Goal: Task Accomplishment & Management: Manage account settings

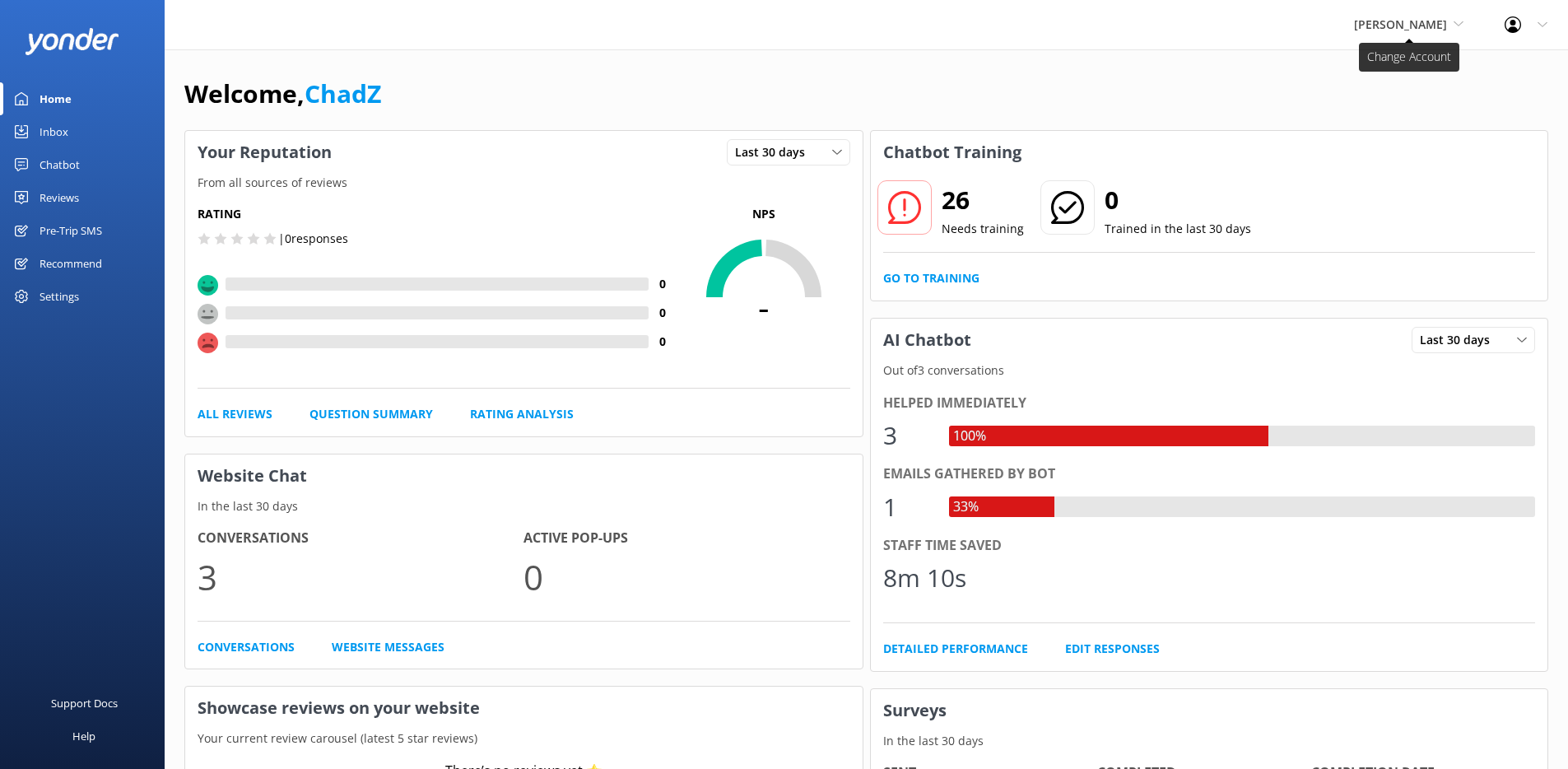
click at [1390, 29] on span "[PERSON_NAME]" at bounding box center [1400, 24] width 93 height 16
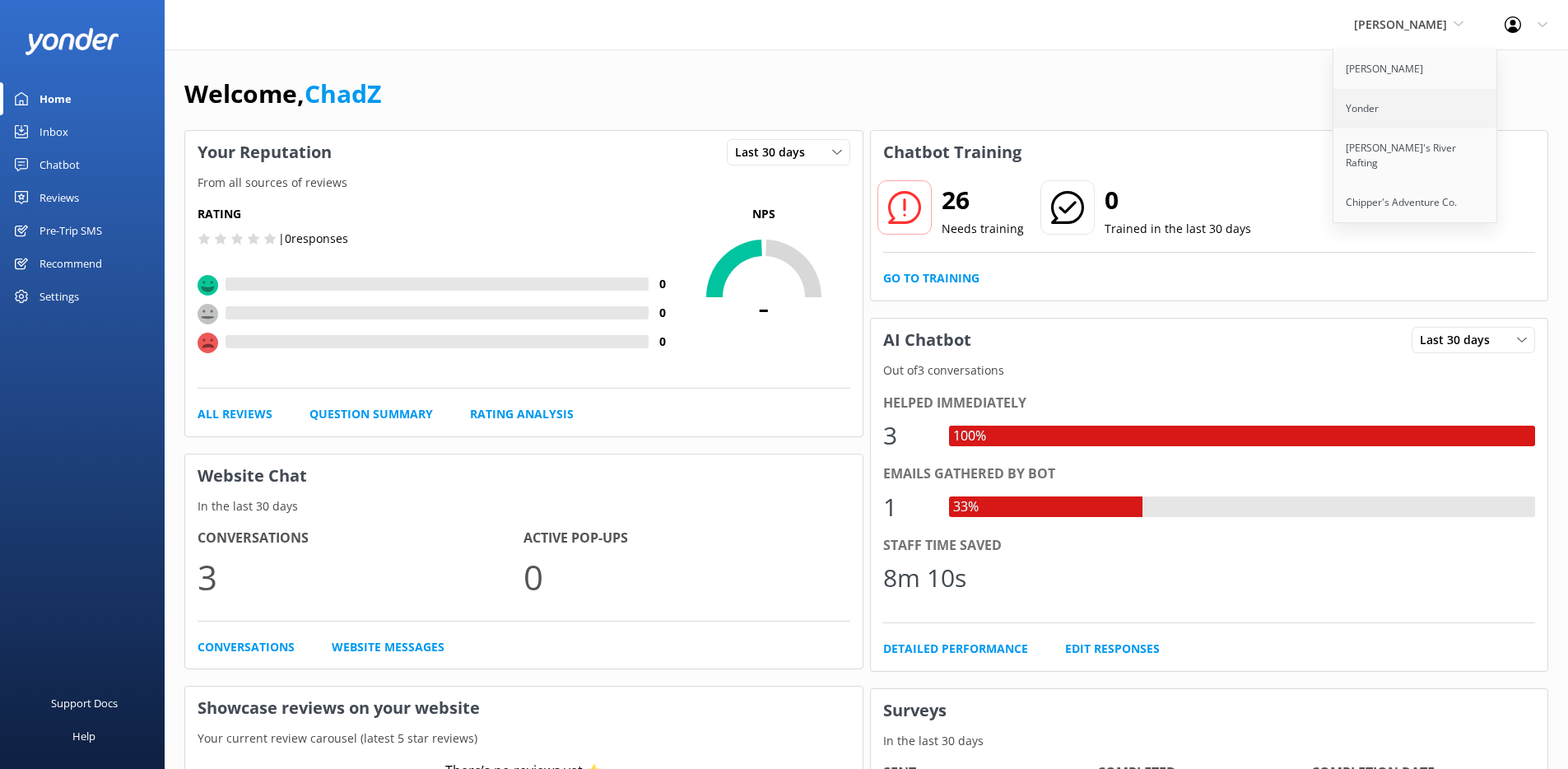
click at [1364, 106] on link "Yonder" at bounding box center [1415, 109] width 165 height 39
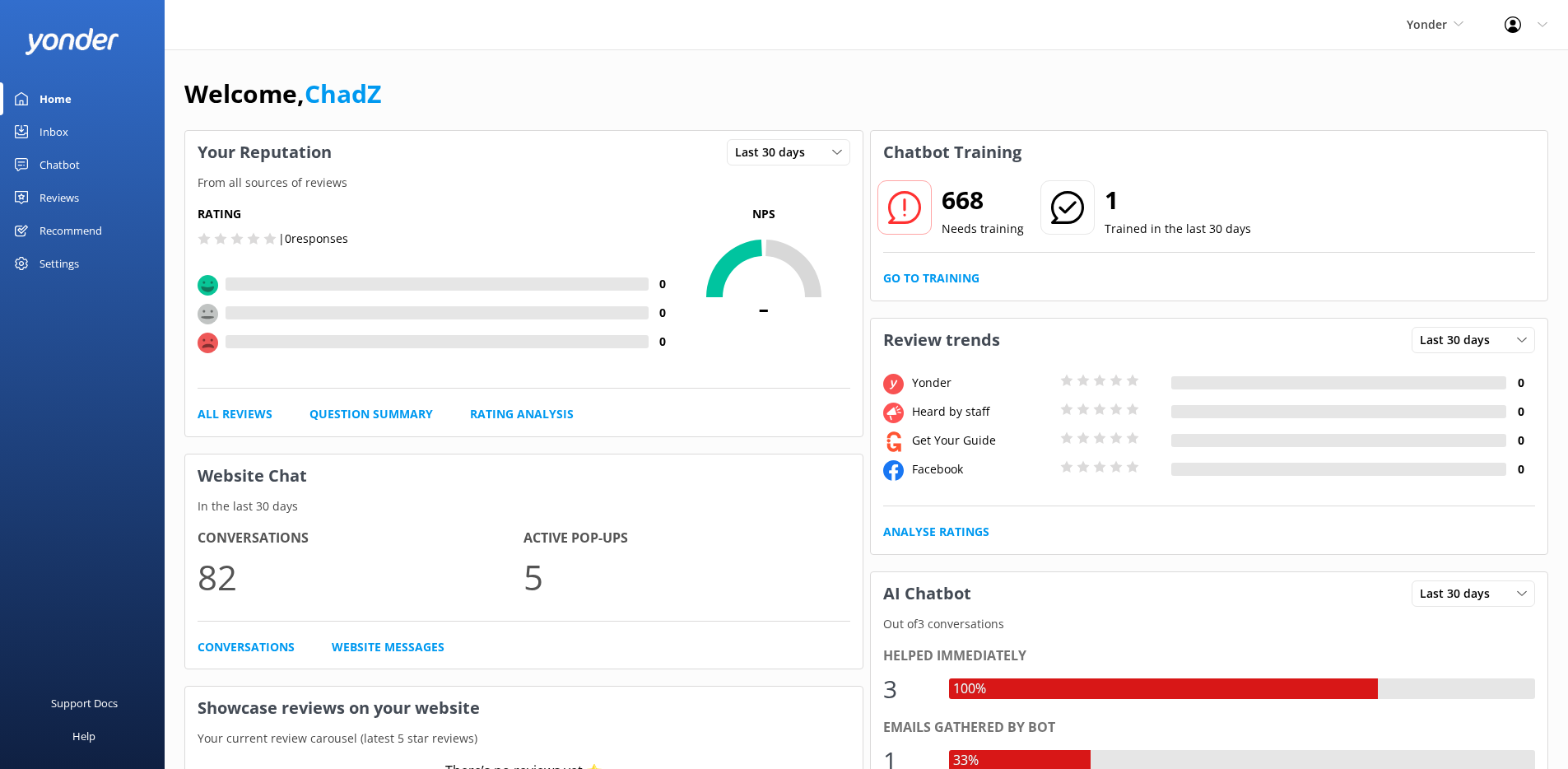
click at [88, 175] on link "Chatbot" at bounding box center [82, 165] width 165 height 33
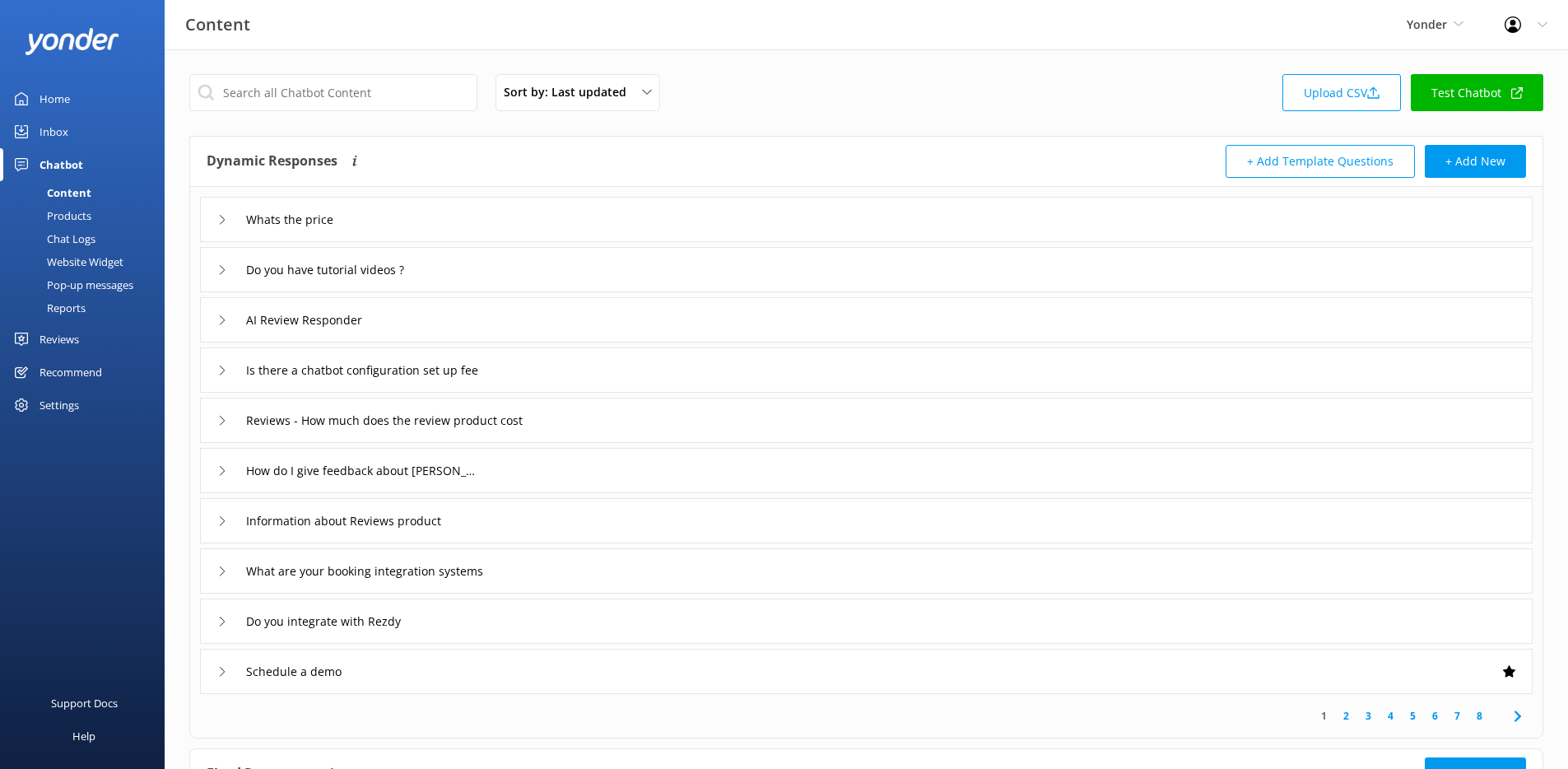
click at [101, 264] on div "Website Widget" at bounding box center [67, 262] width 114 height 24
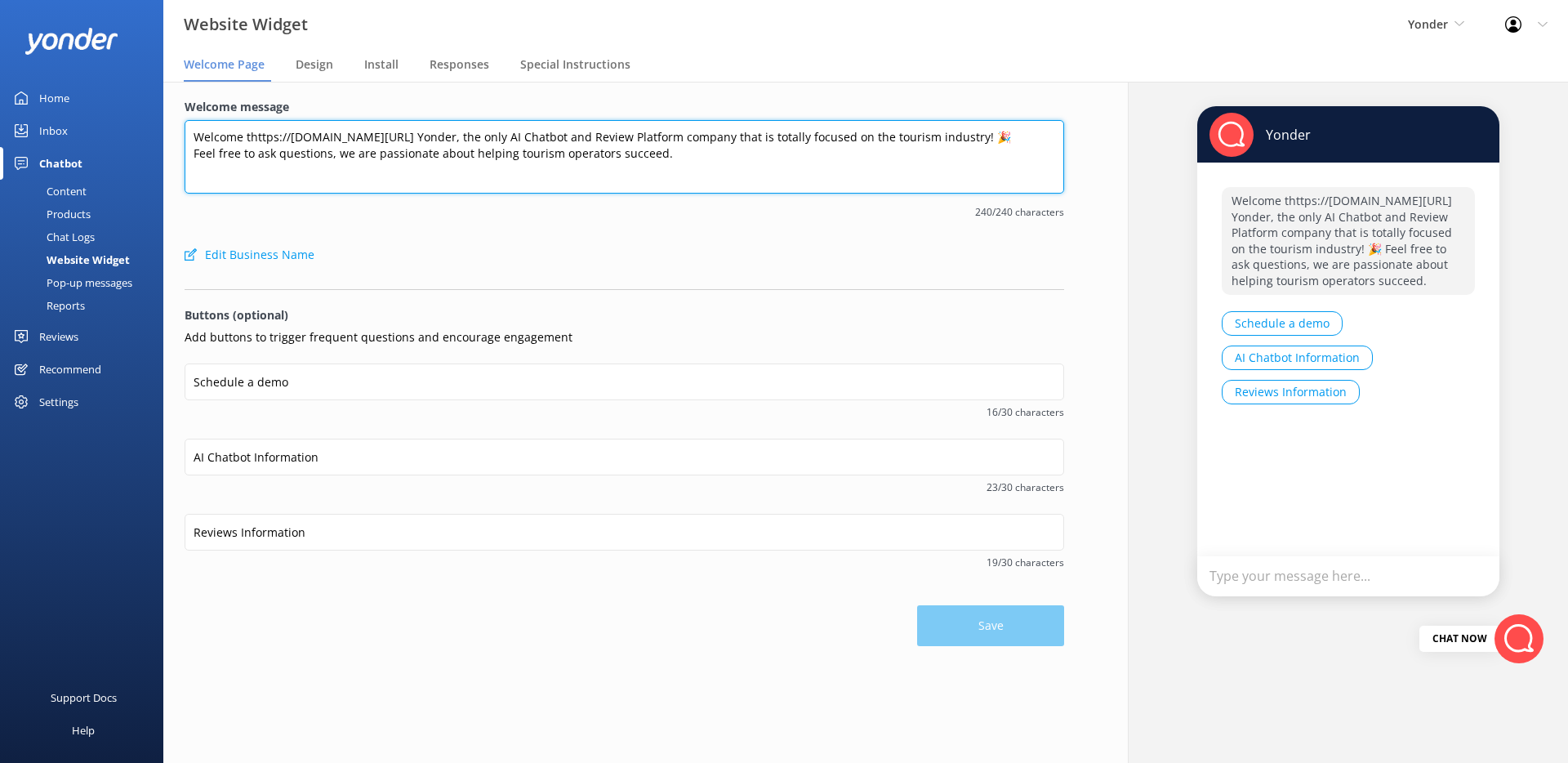
drag, startPoint x: 444, startPoint y: 138, endPoint x: 309, endPoint y: 138, distance: 135.0
click at [309, 138] on textarea "Welcome thttps://app.yonderhq.com/inbox?stao Yonder, the only AI Chatbot and Re…" at bounding box center [624, 157] width 880 height 74
click at [310, 138] on textarea "Welcome thttps://app.yonderhq.com/inbox?stao Yonder, the only AI Chatbot and Re…" at bounding box center [624, 157] width 880 height 74
drag, startPoint x: 445, startPoint y: 135, endPoint x: 248, endPoint y: 138, distance: 197.0
click at [248, 138] on textarea "Welcome thttps://app.yonderhq.com/inbox?stao Yonder, the only AI Chatbot and Re…" at bounding box center [624, 157] width 880 height 74
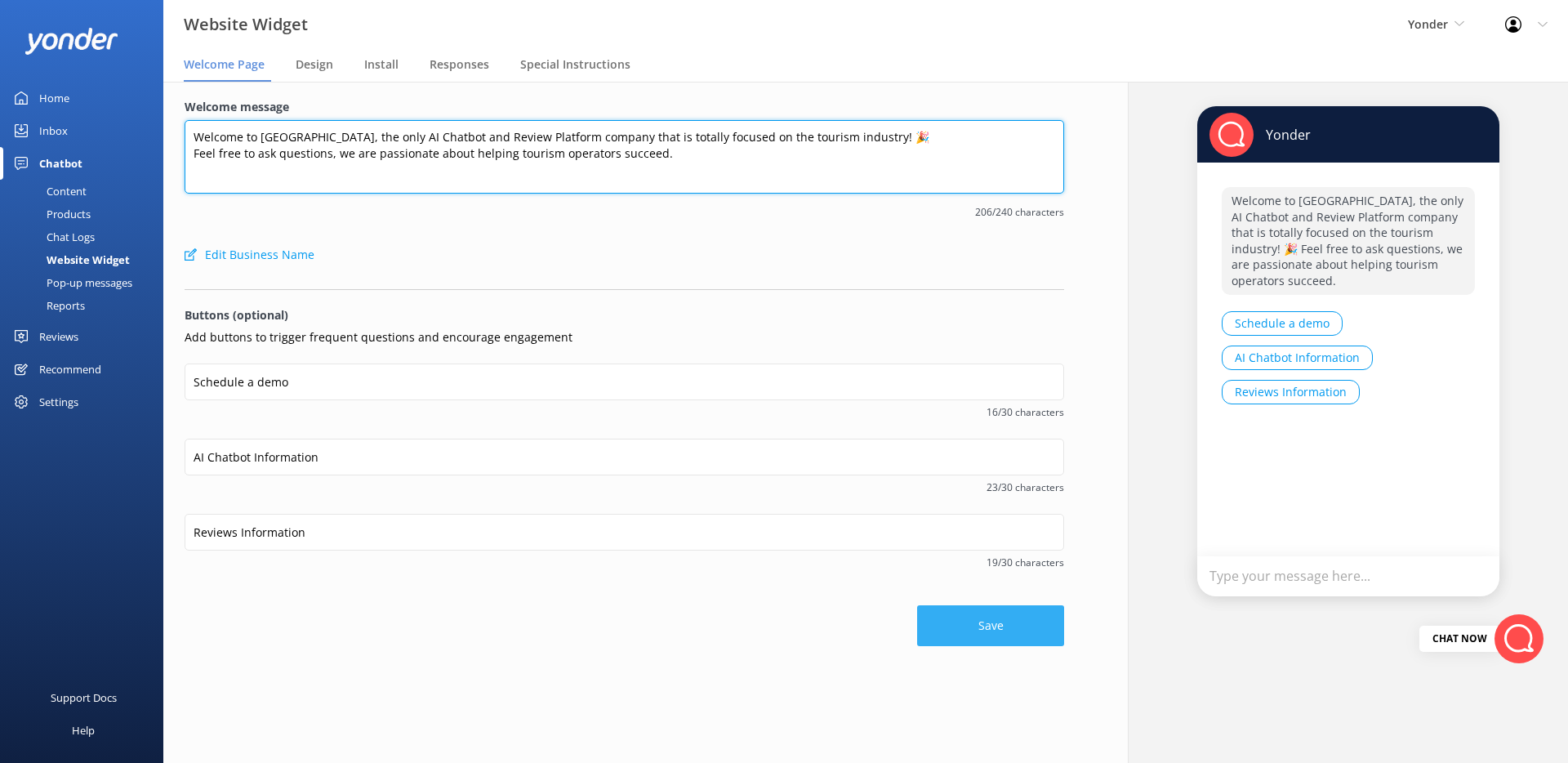
type textarea "Welcome to [GEOGRAPHIC_DATA], the only AI Chatbot and Review Platform company t…"
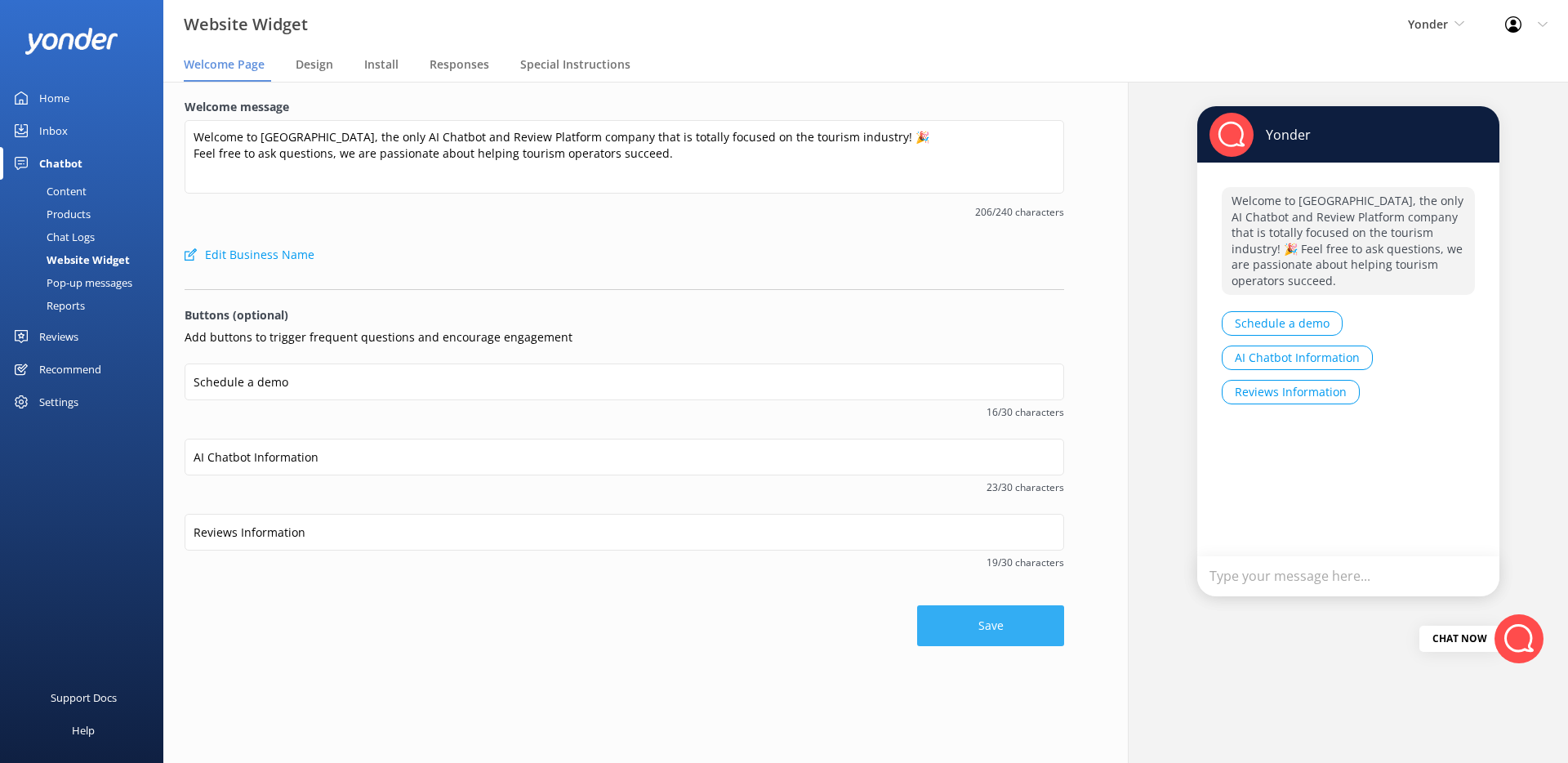
click at [944, 623] on button "Save" at bounding box center [991, 626] width 147 height 41
click at [320, 69] on span "Design" at bounding box center [314, 64] width 38 height 17
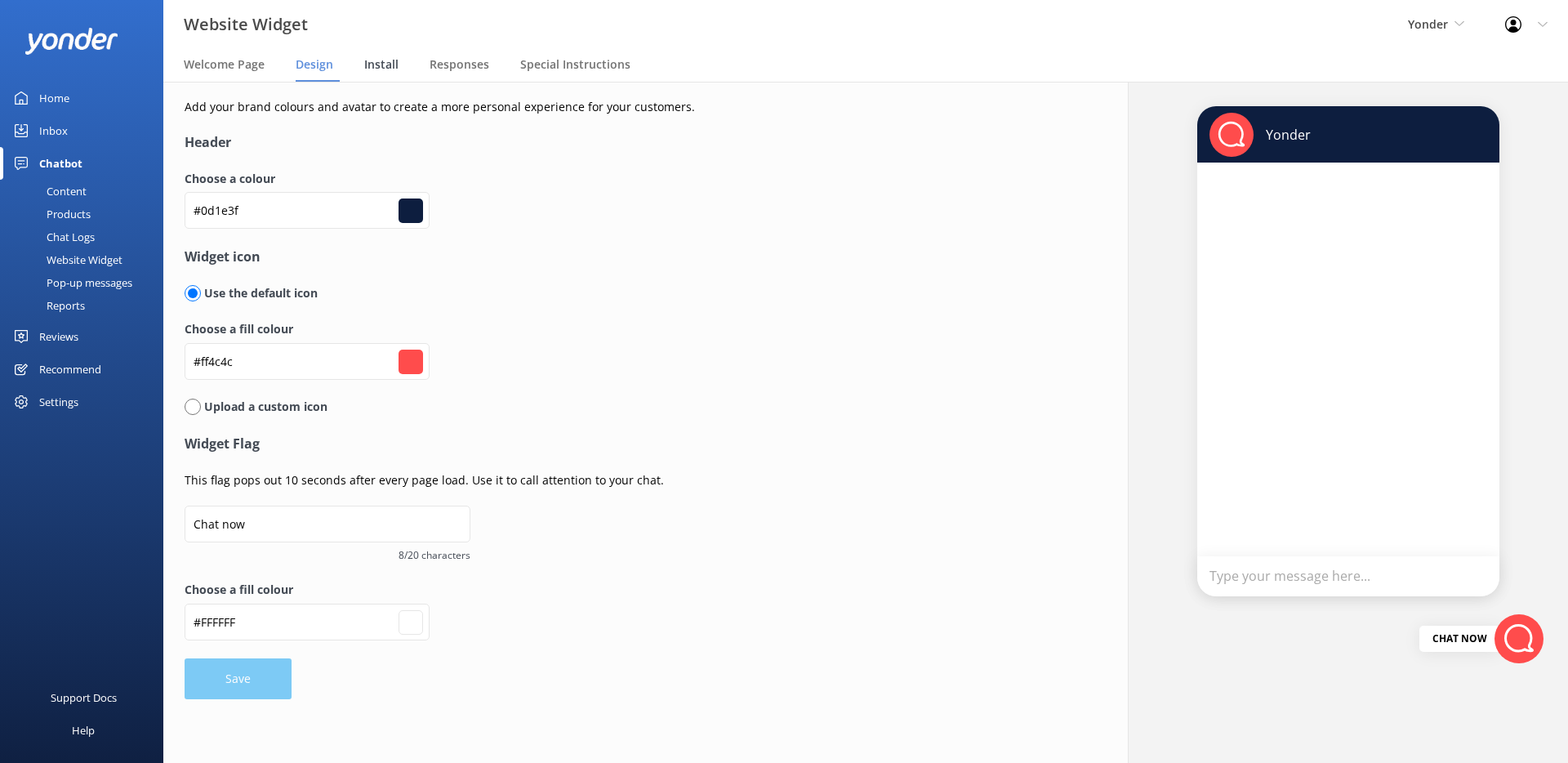
click at [383, 64] on span "Install" at bounding box center [381, 64] width 34 height 17
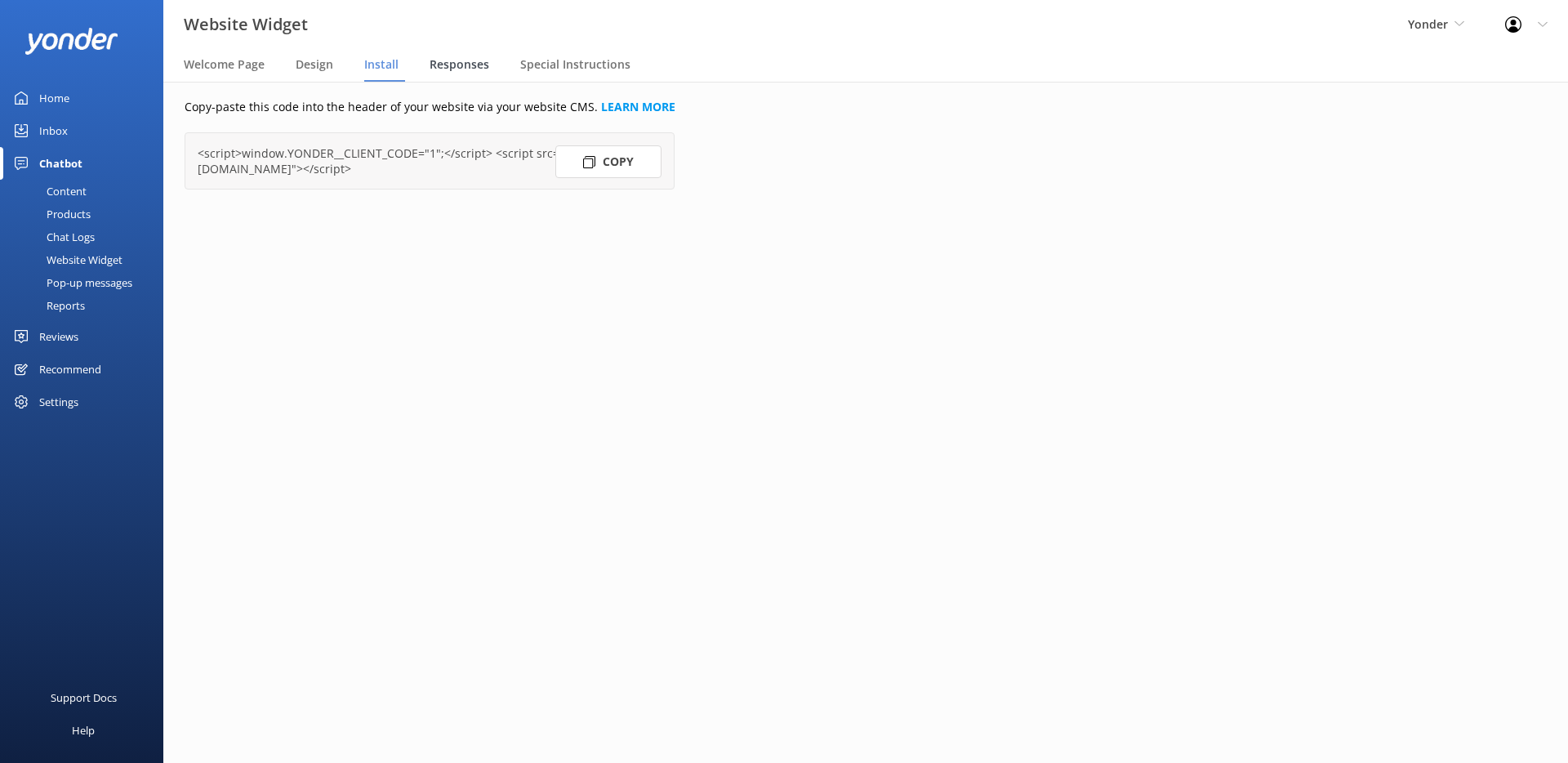
click at [448, 64] on span "Responses" at bounding box center [459, 64] width 59 height 17
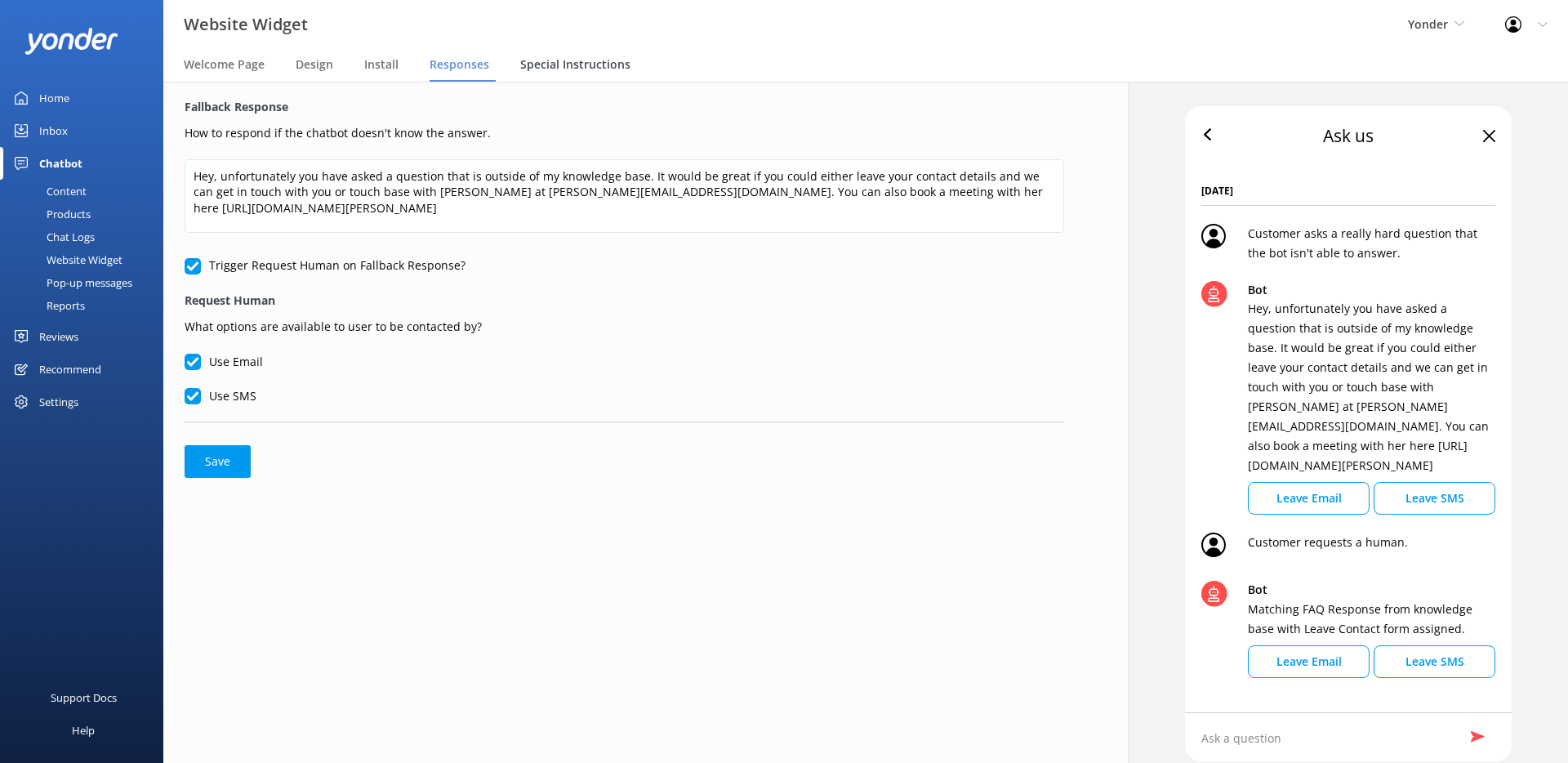
click at [547, 60] on span "Special Instructions" at bounding box center [575, 64] width 110 height 17
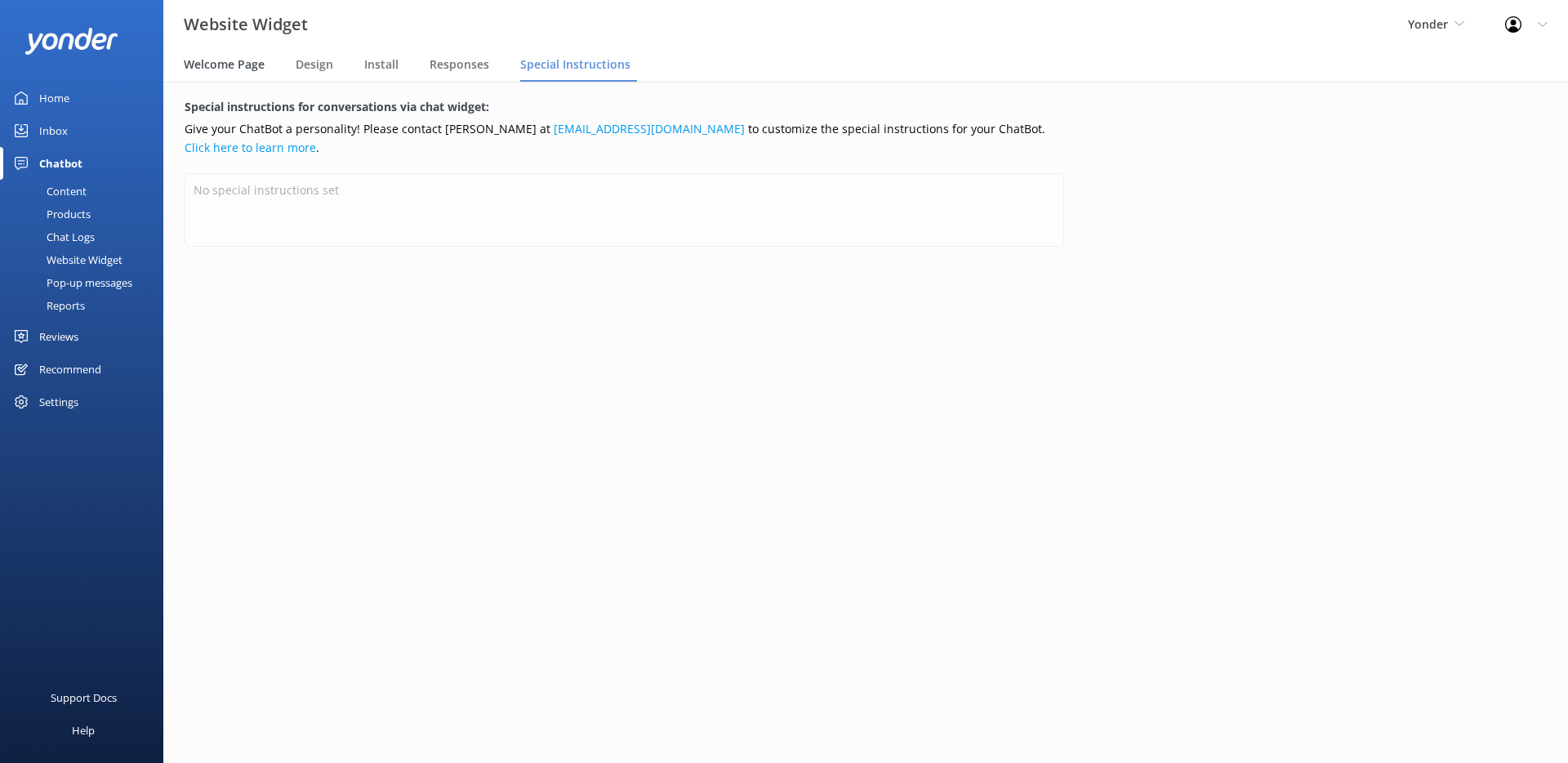
click at [236, 61] on span "Welcome Page" at bounding box center [224, 64] width 81 height 17
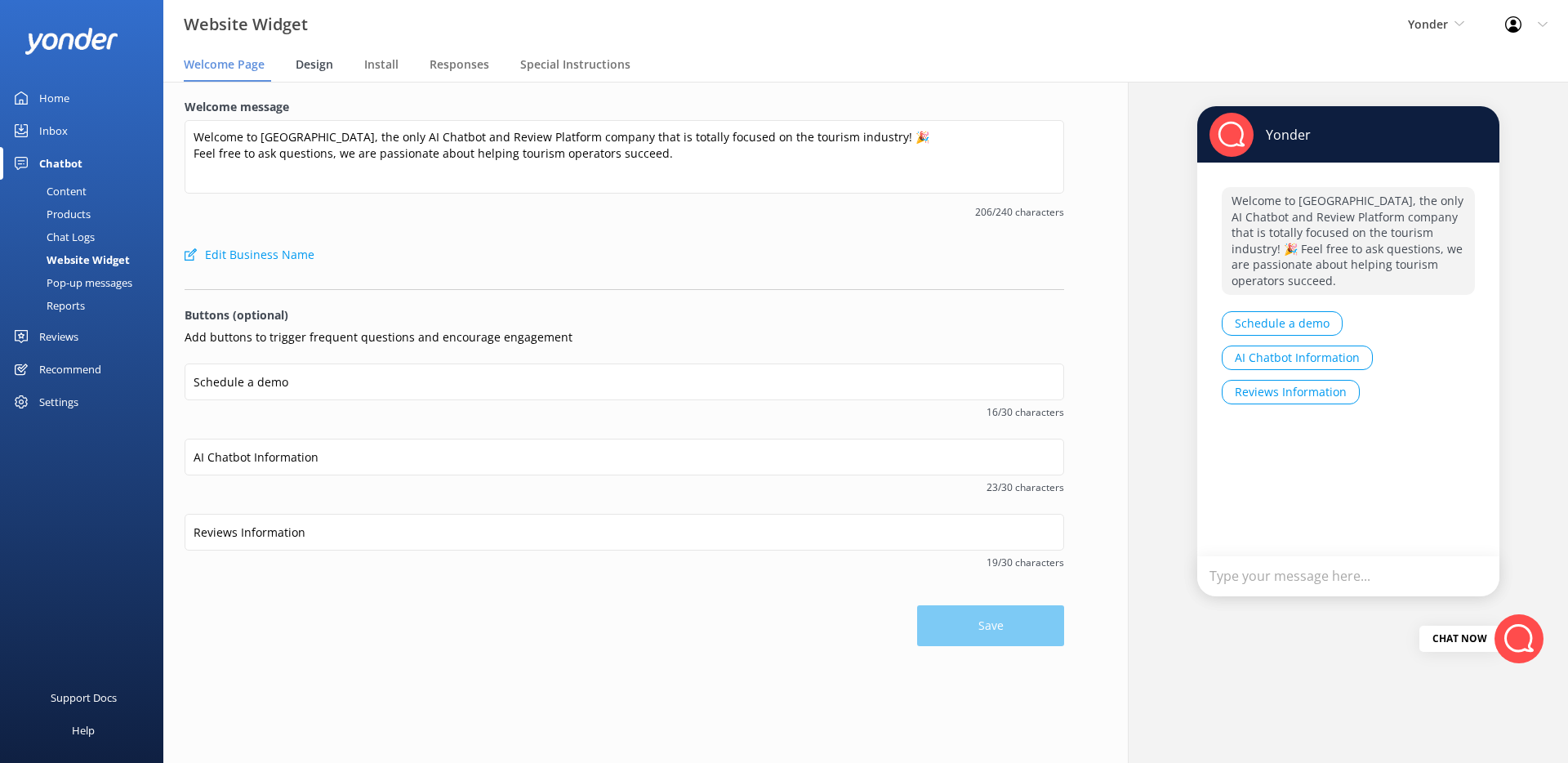
click at [322, 69] on span "Design" at bounding box center [314, 64] width 38 height 17
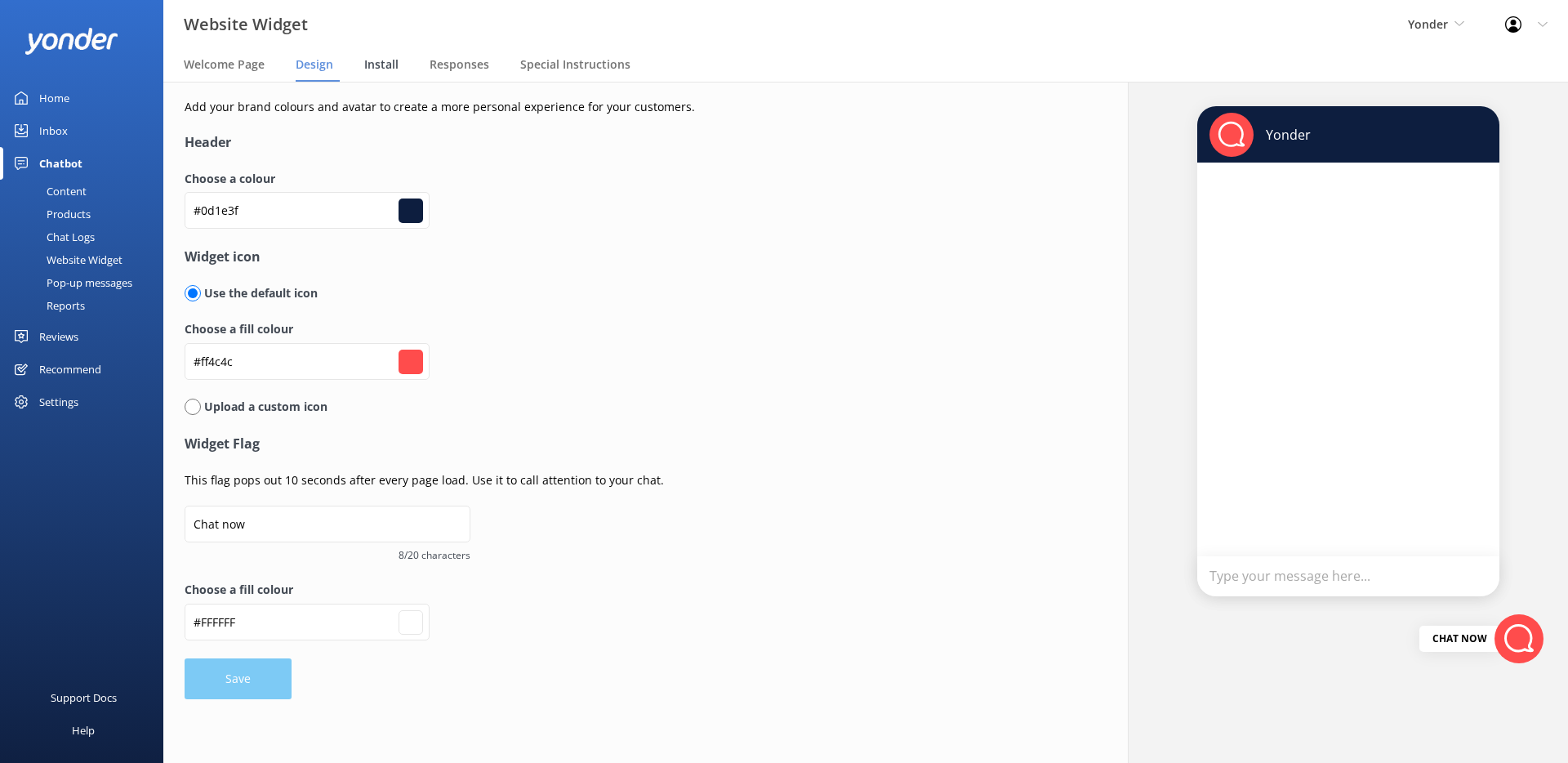
click at [384, 65] on span "Install" at bounding box center [381, 64] width 34 height 17
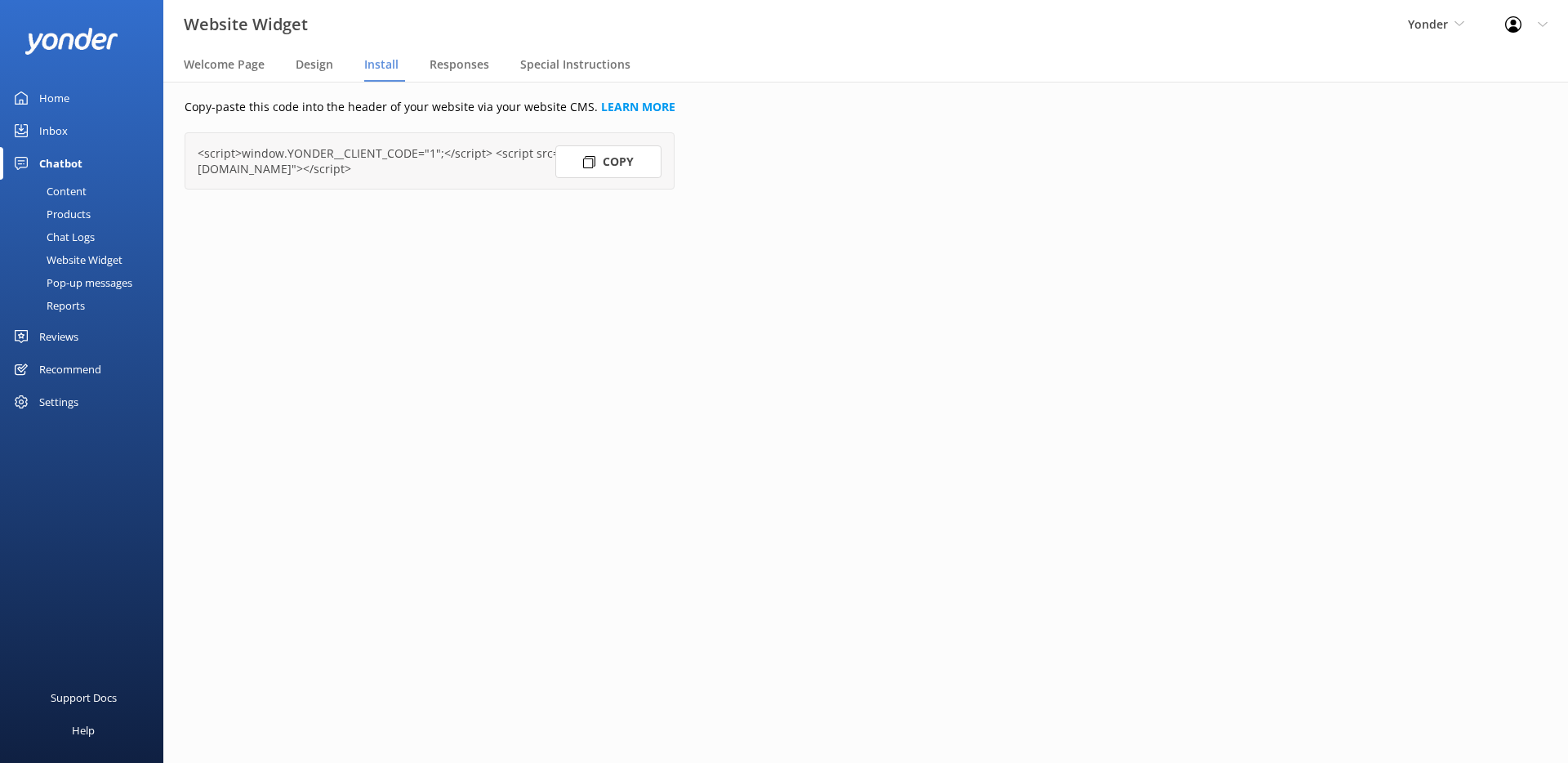
click at [417, 66] on nav "Welcome Page Design Install Responses Special Instructions" at bounding box center [865, 65] width 1405 height 33
click at [440, 67] on span "Responses" at bounding box center [459, 64] width 59 height 17
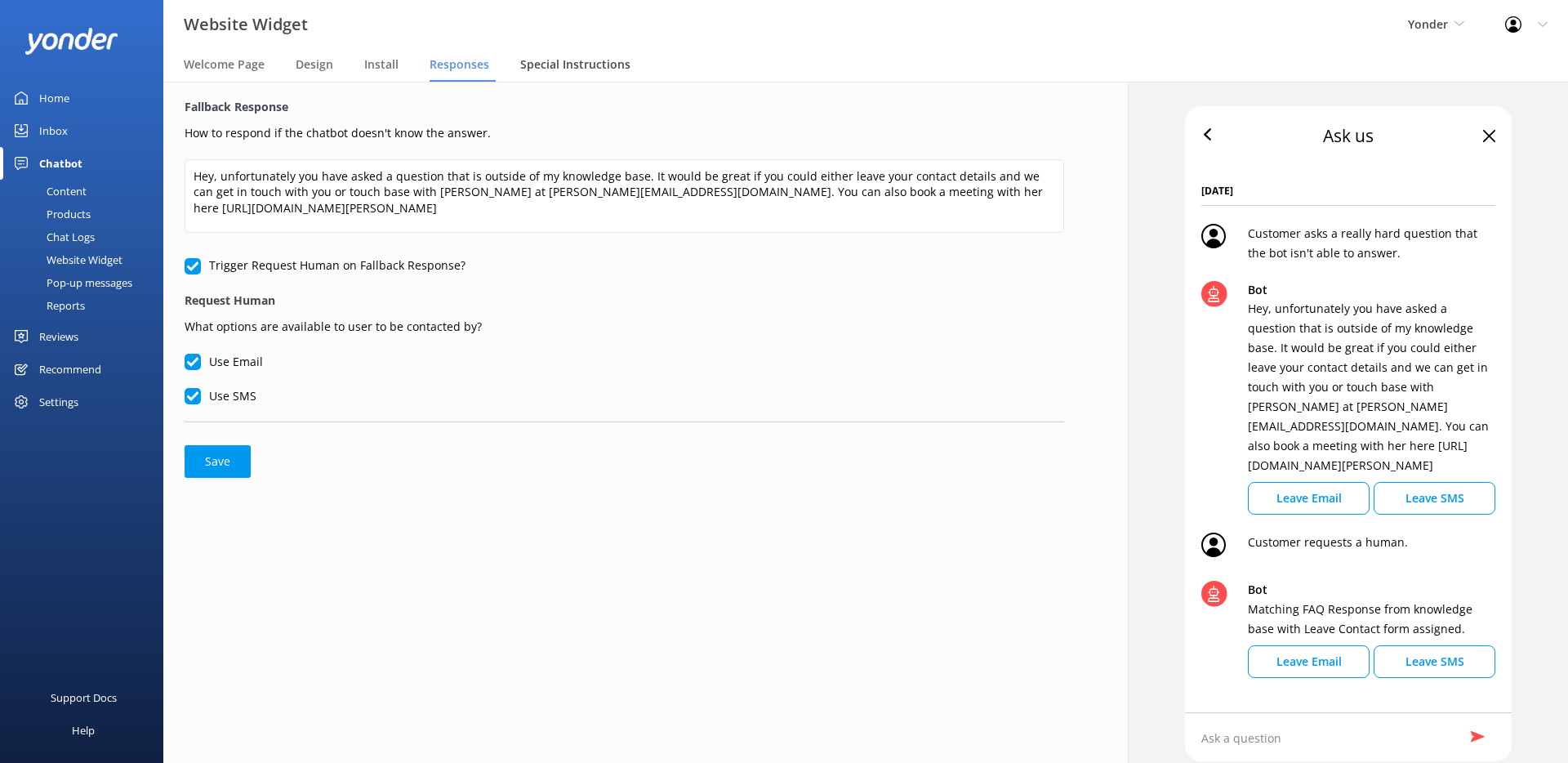
click at [566, 65] on span "Special Instructions" at bounding box center [575, 64] width 110 height 17
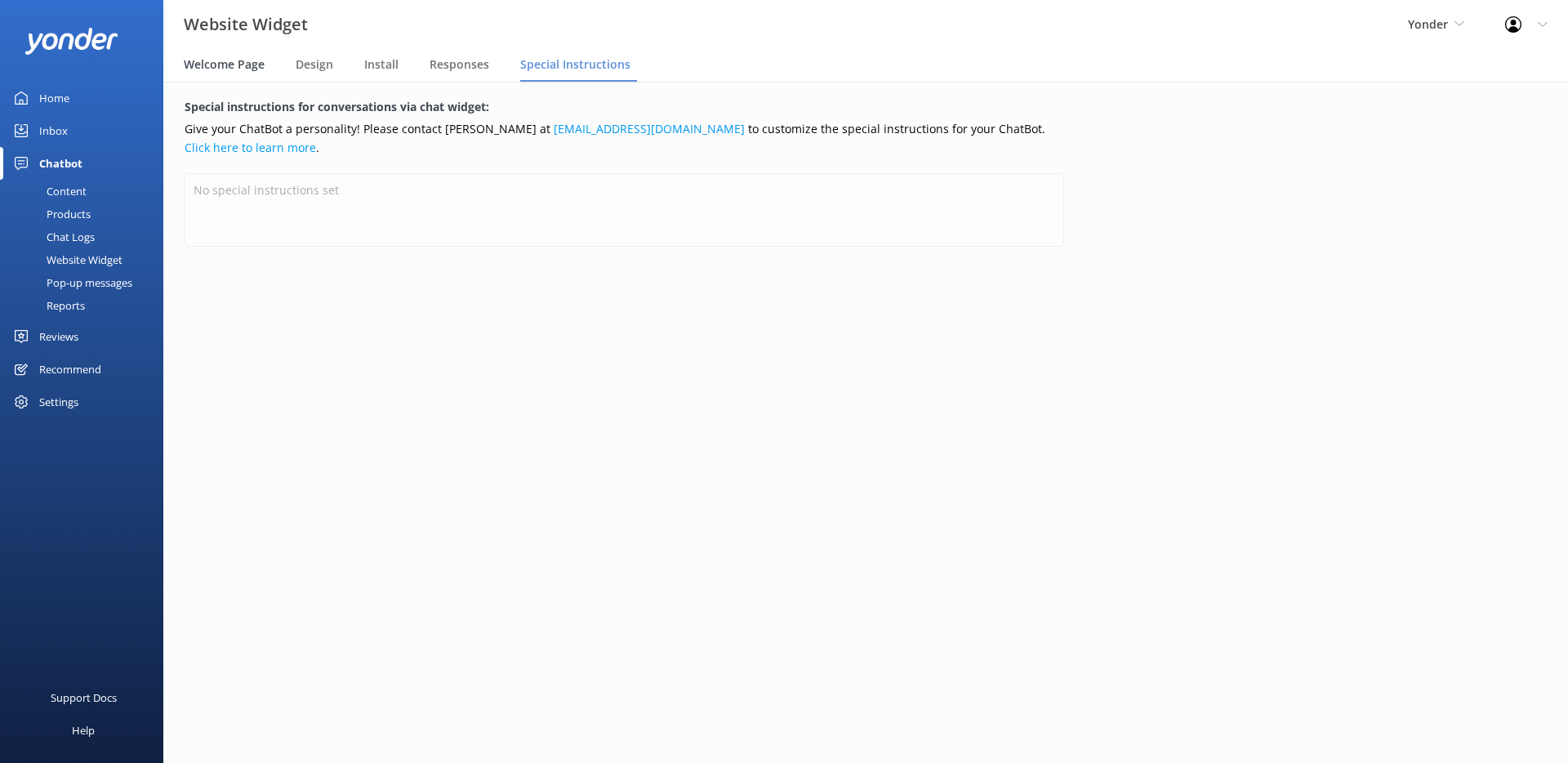
click at [244, 58] on span "Welcome Page" at bounding box center [224, 64] width 81 height 17
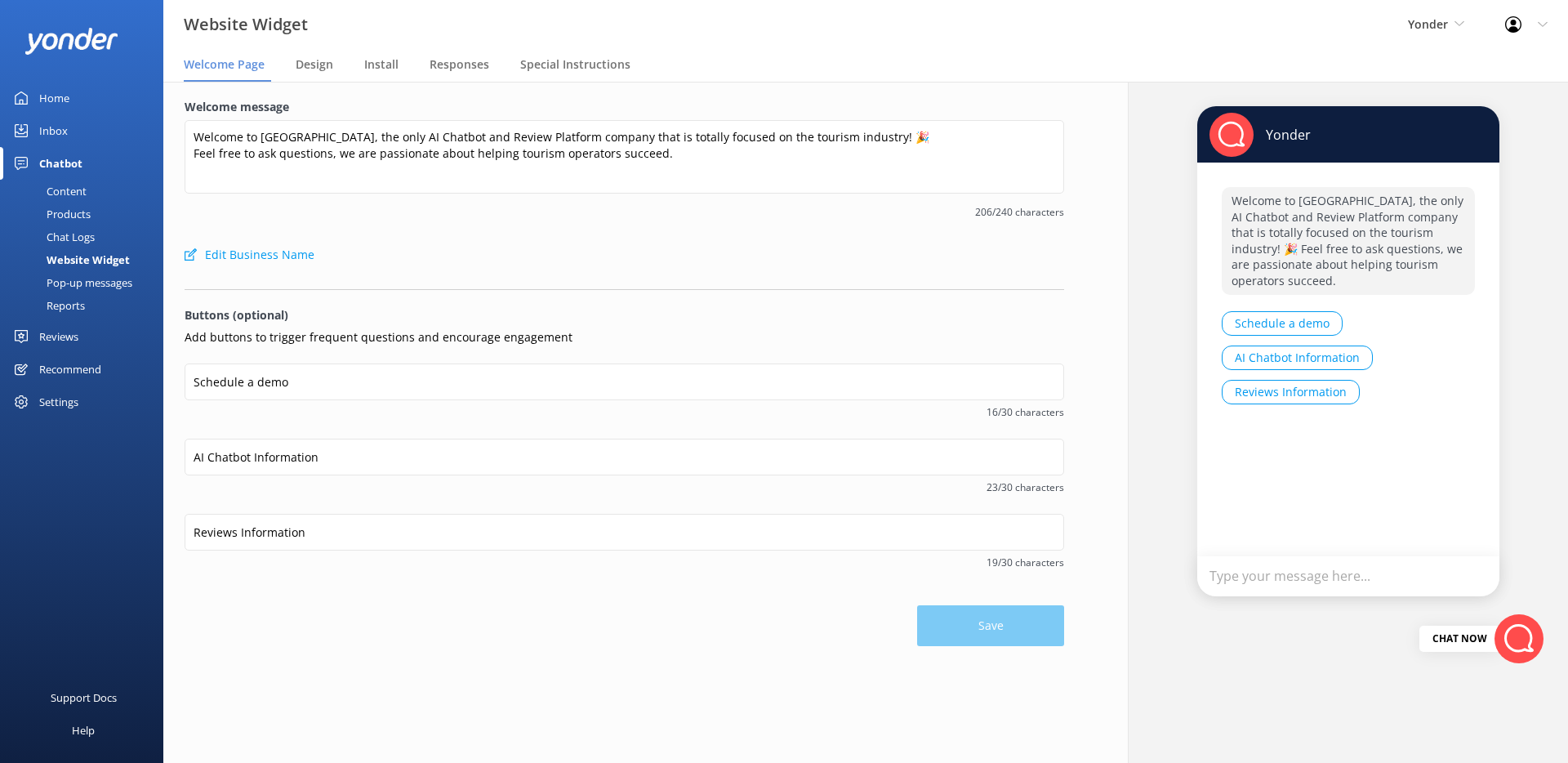
click at [94, 196] on link "Content" at bounding box center [87, 191] width 154 height 23
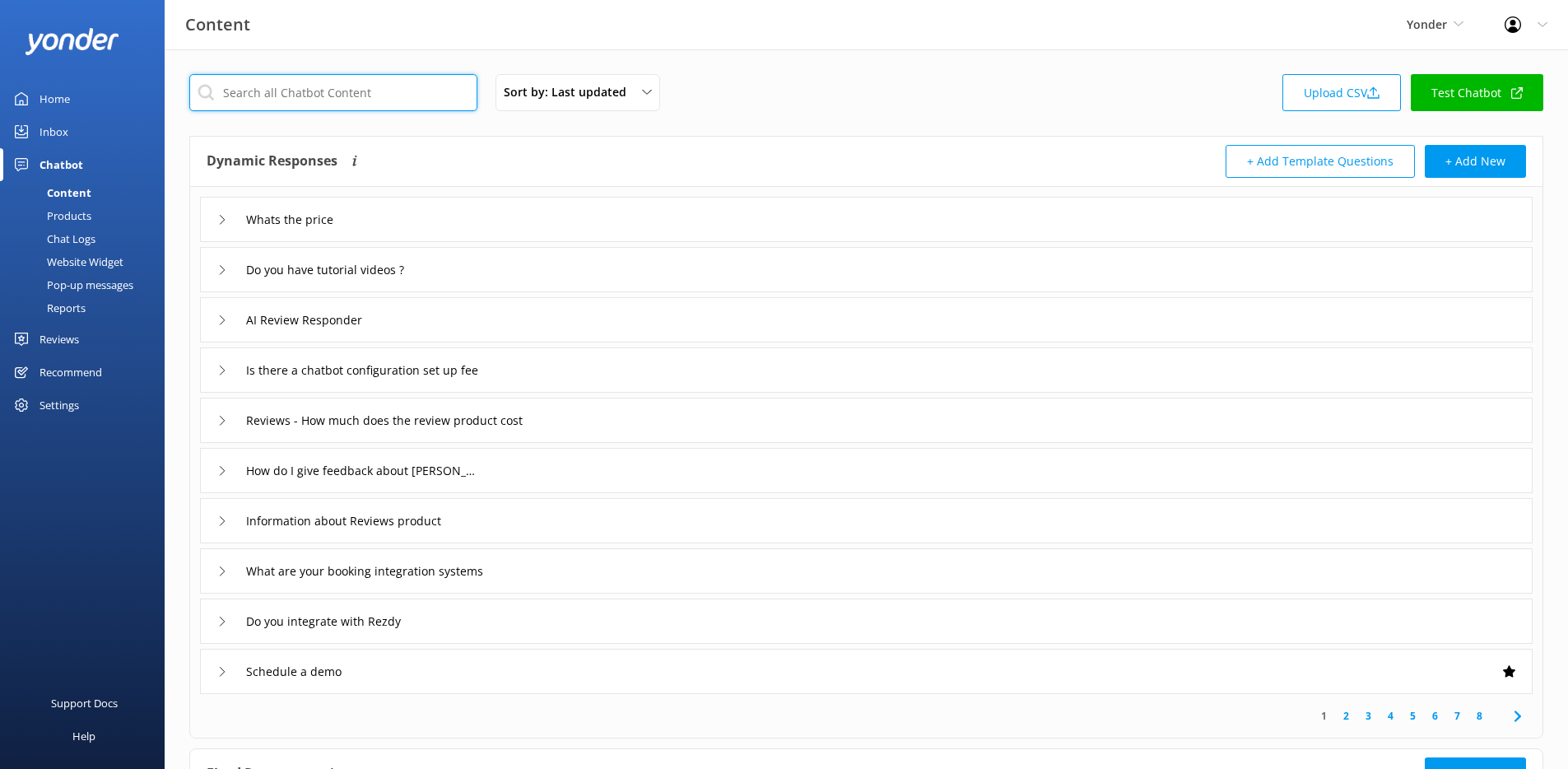
click at [329, 82] on input "text" at bounding box center [333, 93] width 288 height 37
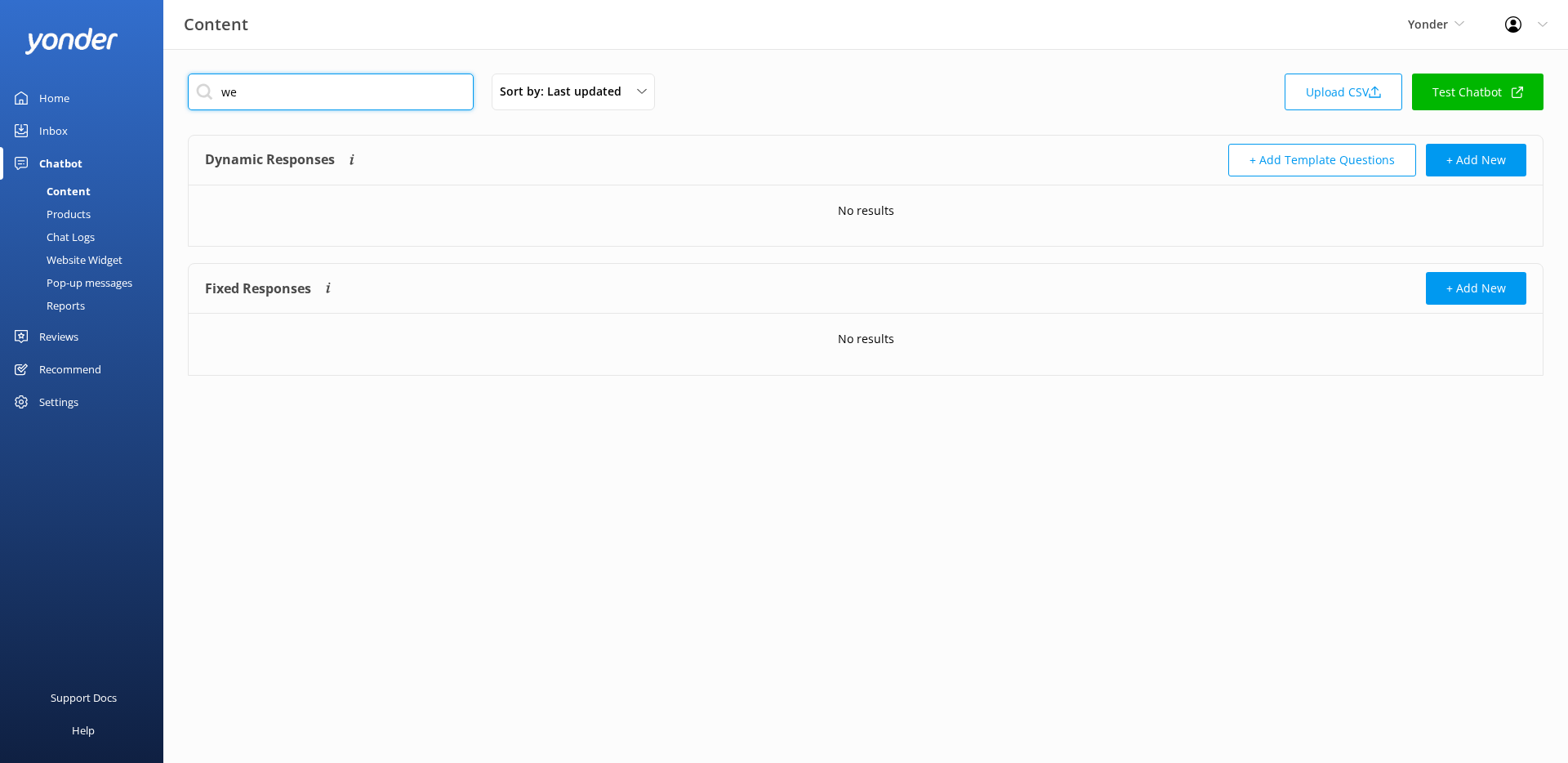
type input "w"
